Goal: Information Seeking & Learning: Compare options

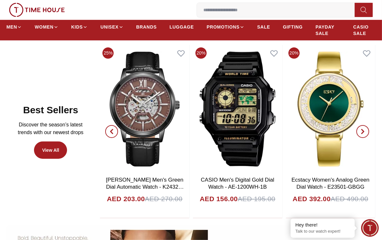
scroll to position [289, 0]
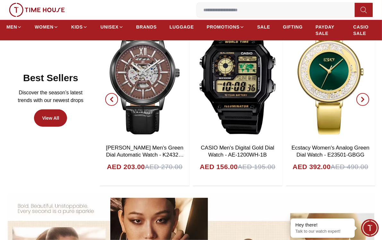
click at [359, 101] on span "button" at bounding box center [363, 99] width 13 height 13
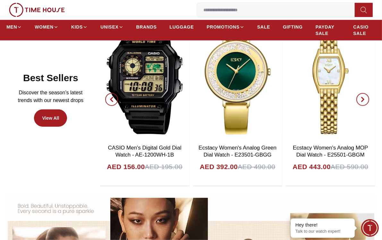
click at [362, 100] on icon "button" at bounding box center [363, 100] width 2 height 4
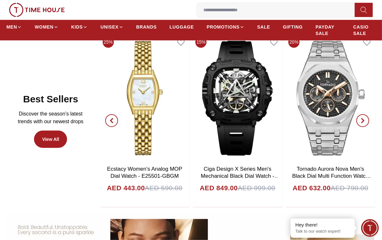
scroll to position [257, 0]
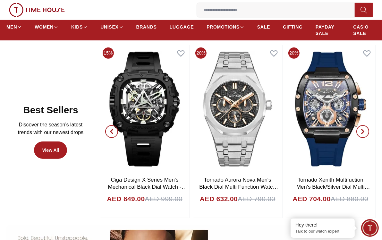
click at [365, 131] on icon "button" at bounding box center [362, 131] width 5 height 5
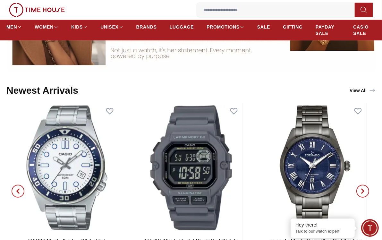
scroll to position [610, 0]
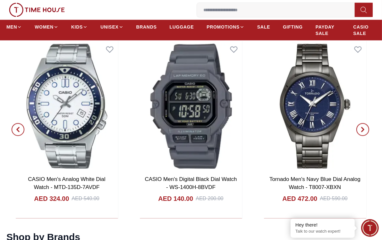
click at [359, 130] on span "button" at bounding box center [363, 129] width 13 height 13
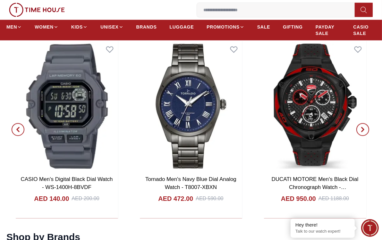
click at [364, 129] on icon "button" at bounding box center [363, 130] width 2 height 4
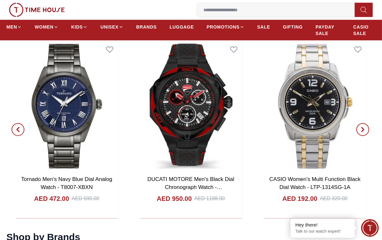
click at [365, 129] on icon "button" at bounding box center [362, 129] width 5 height 5
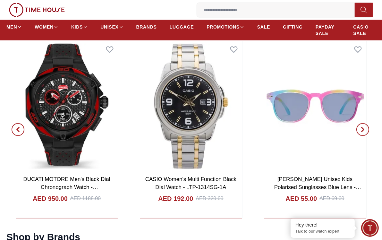
click at [365, 129] on icon "button" at bounding box center [362, 129] width 5 height 5
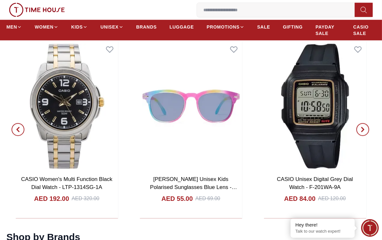
click at [365, 129] on icon "button" at bounding box center [362, 129] width 5 height 5
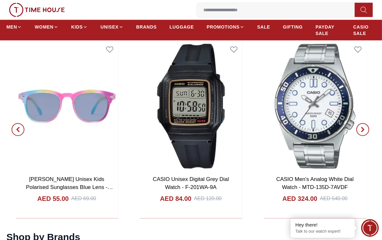
click at [365, 129] on icon "button" at bounding box center [362, 129] width 5 height 5
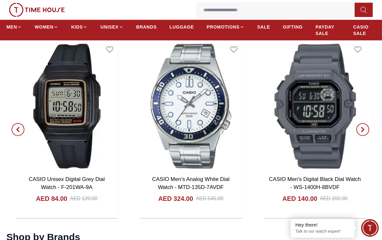
click at [365, 129] on icon "button" at bounding box center [362, 129] width 5 height 5
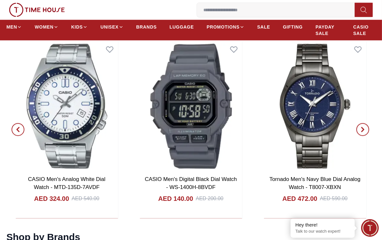
click at [365, 129] on icon "button" at bounding box center [362, 129] width 5 height 5
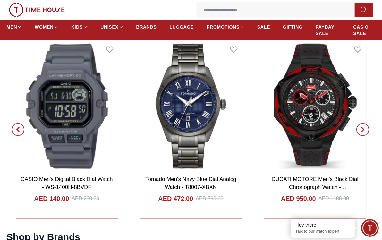
click at [365, 129] on icon "button" at bounding box center [362, 129] width 5 height 5
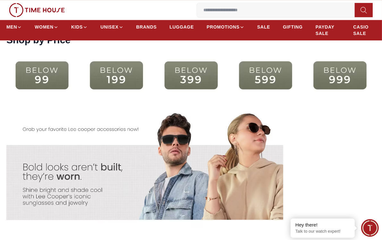
scroll to position [1123, 0]
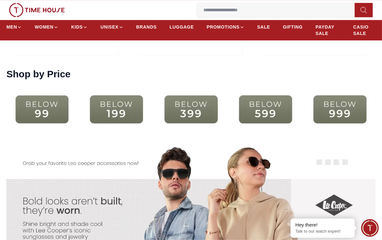
click at [261, 108] on img at bounding box center [265, 109] width 71 height 46
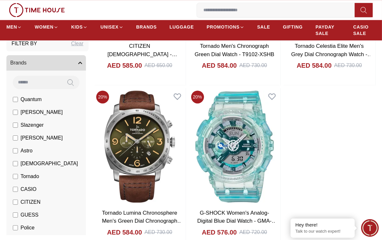
scroll to position [1027, 0]
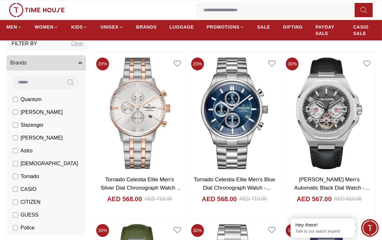
scroll to position [1380, 0]
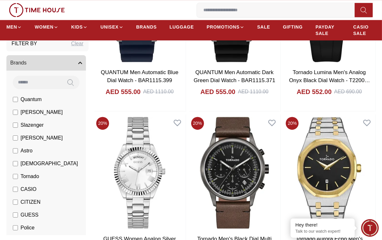
scroll to position [3049, 0]
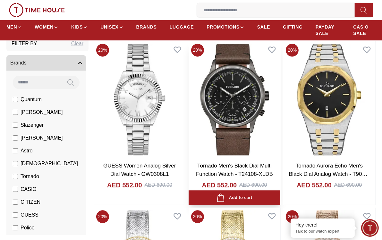
click at [234, 118] on img at bounding box center [235, 99] width 92 height 117
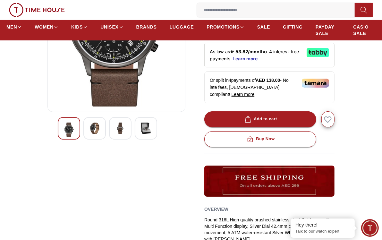
click at [94, 126] on img at bounding box center [95, 129] width 12 height 12
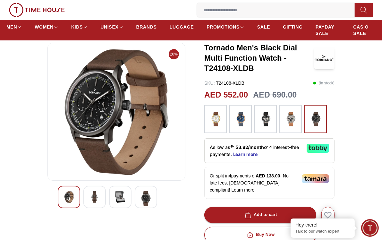
scroll to position [32, 0]
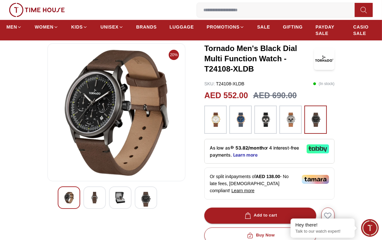
click at [122, 192] on img at bounding box center [121, 198] width 12 height 12
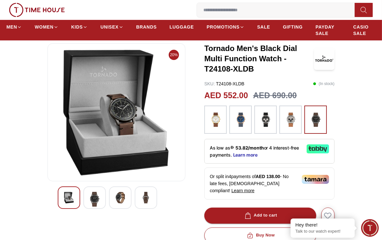
click at [144, 200] on img at bounding box center [146, 198] width 12 height 12
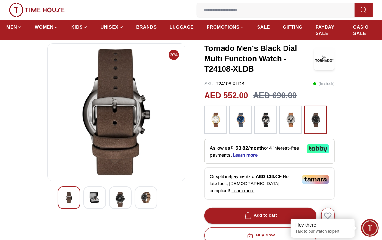
click at [69, 200] on img at bounding box center [69, 198] width 12 height 12
click at [95, 196] on img at bounding box center [95, 198] width 12 height 12
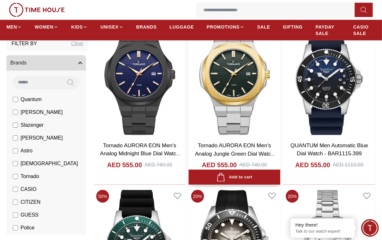
scroll to position [738, 0]
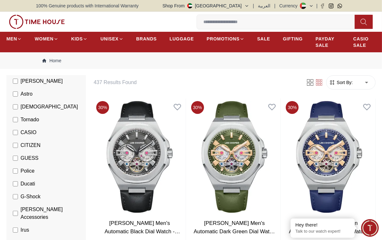
scroll to position [64, 0]
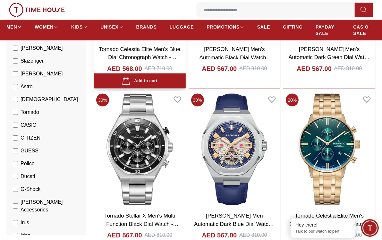
scroll to position [706, 0]
